Goal: Information Seeking & Learning: Learn about a topic

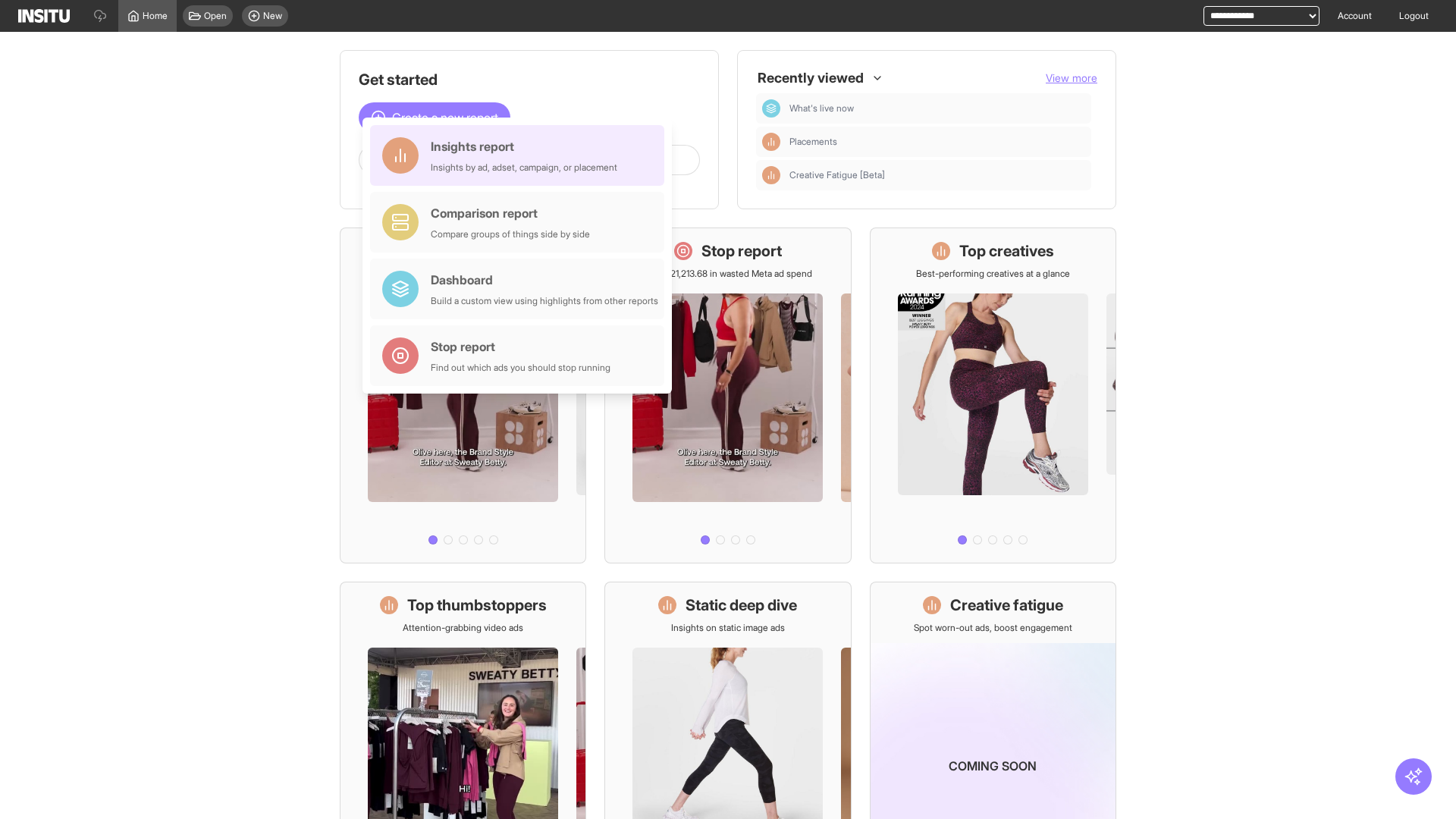
click at [521, 156] on div "Insights report Insights by ad, adset, campaign, or placement" at bounding box center [525, 155] width 187 height 36
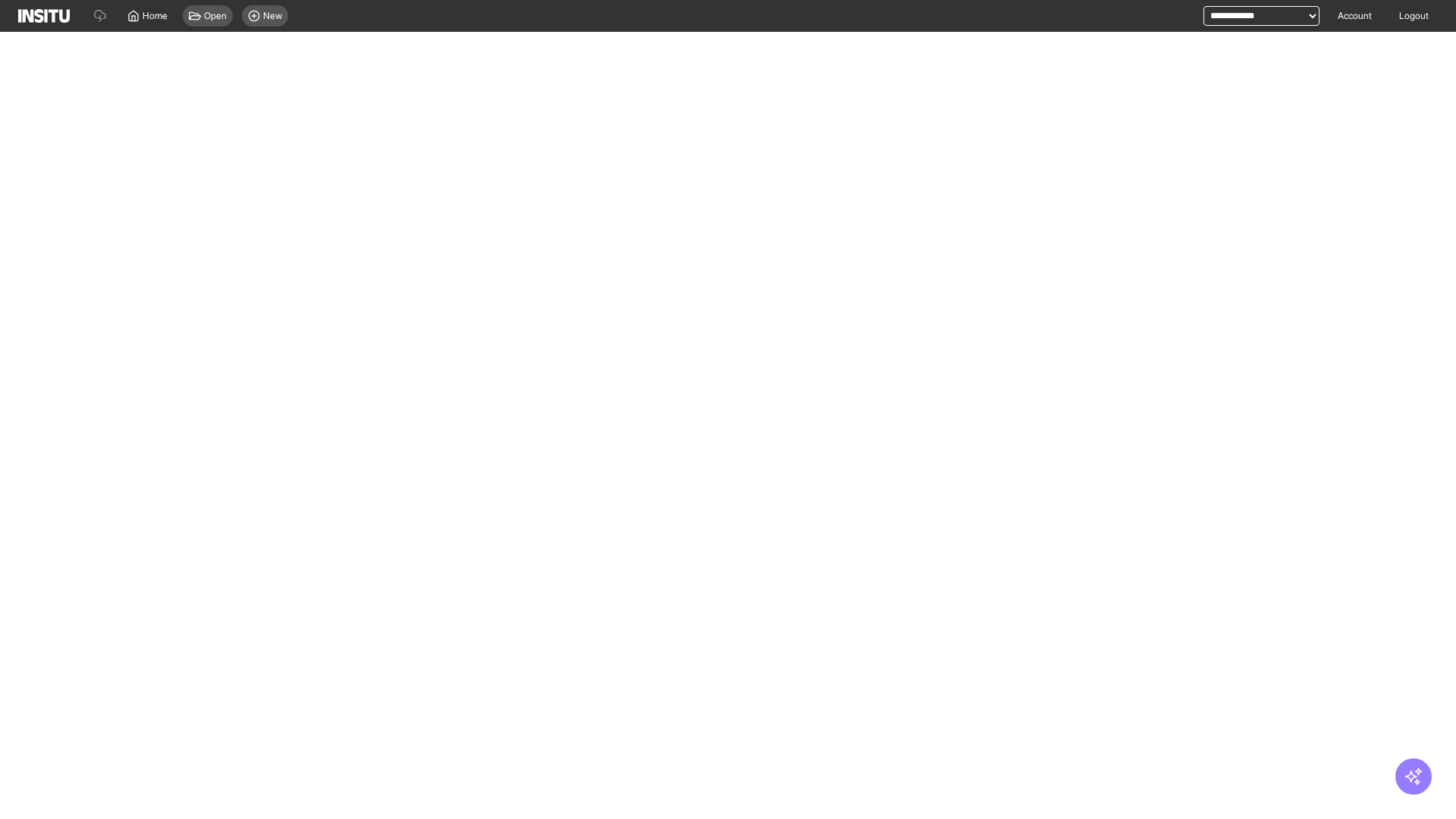
select select "**"
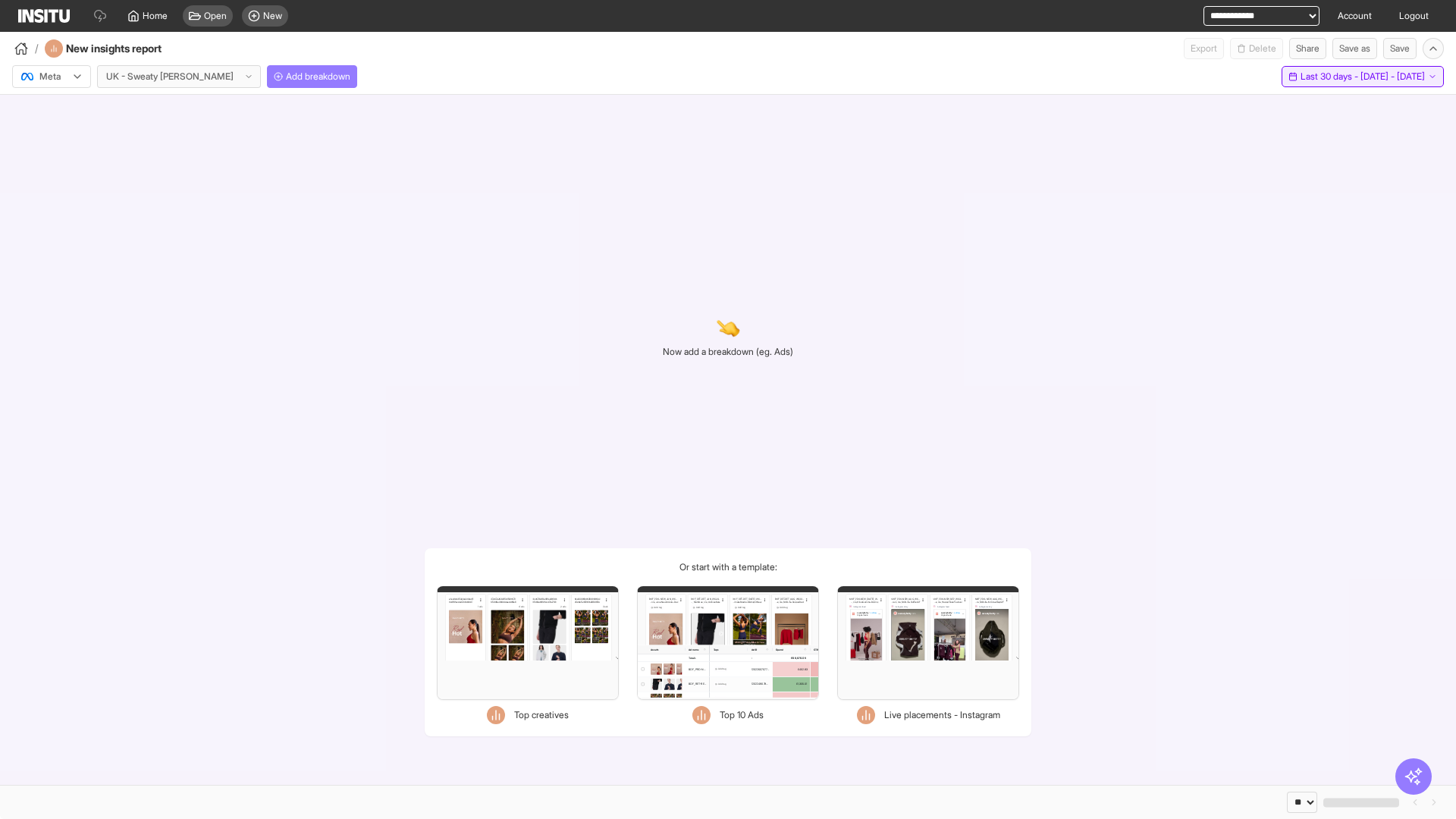
click at [1336, 77] on span "Last 30 days - [DATE] - [DATE]" at bounding box center [1363, 77] width 124 height 12
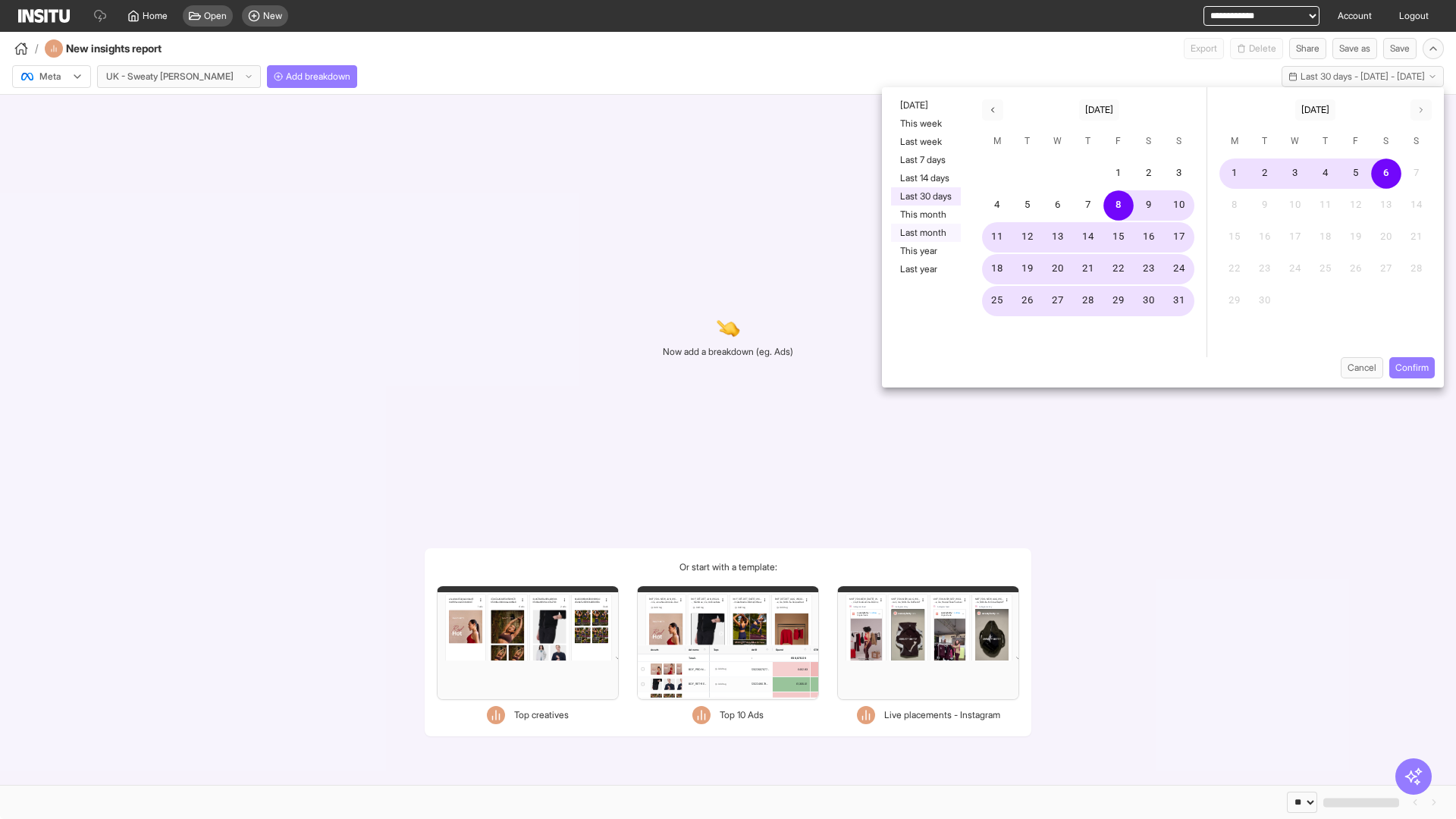
click at [925, 233] on button "Last month" at bounding box center [926, 233] width 70 height 18
